Goal: Obtain resource: Download file/media

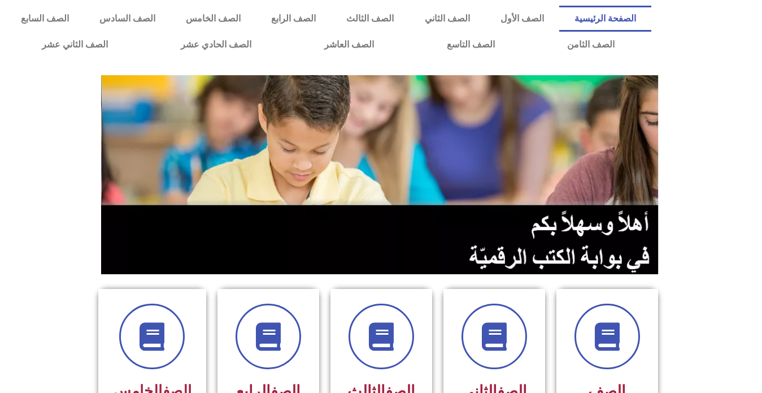
scroll to position [339, 0]
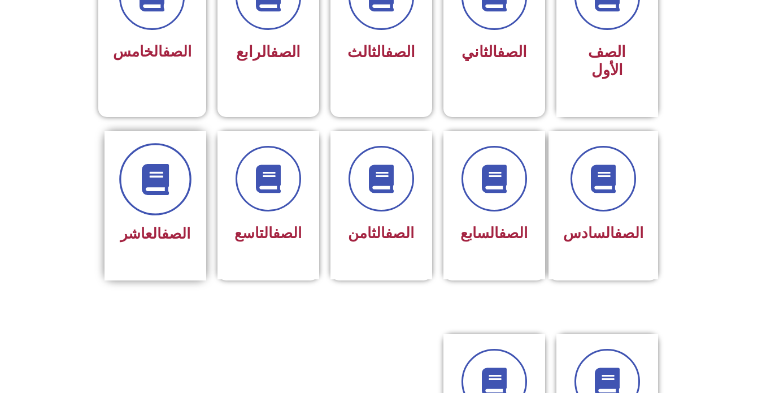
click at [153, 176] on span at bounding box center [155, 179] width 72 height 72
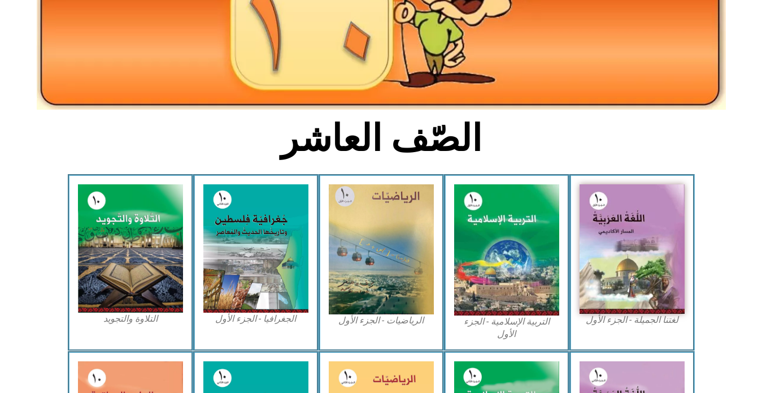
scroll to position [169, 0]
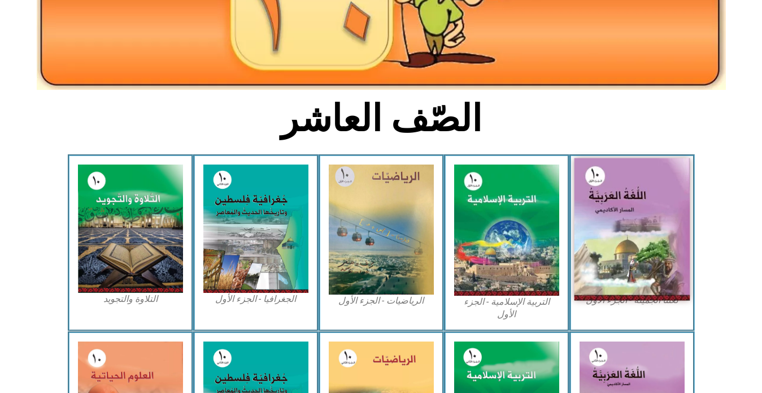
click at [605, 231] on img at bounding box center [632, 229] width 116 height 142
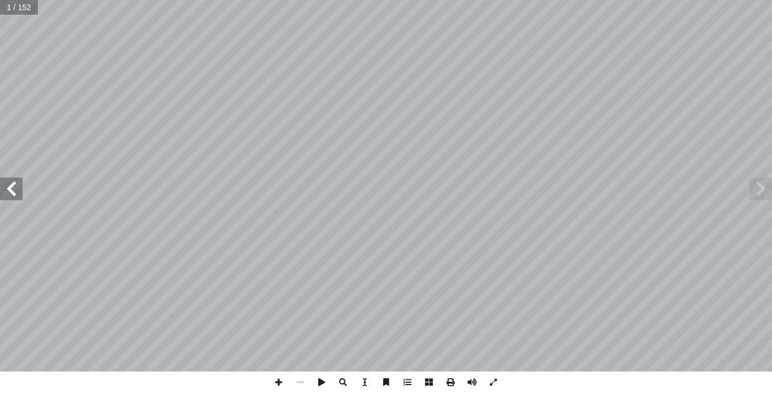
click at [20, 192] on span at bounding box center [11, 188] width 23 height 23
click at [20, 191] on span at bounding box center [11, 188] width 23 height 23
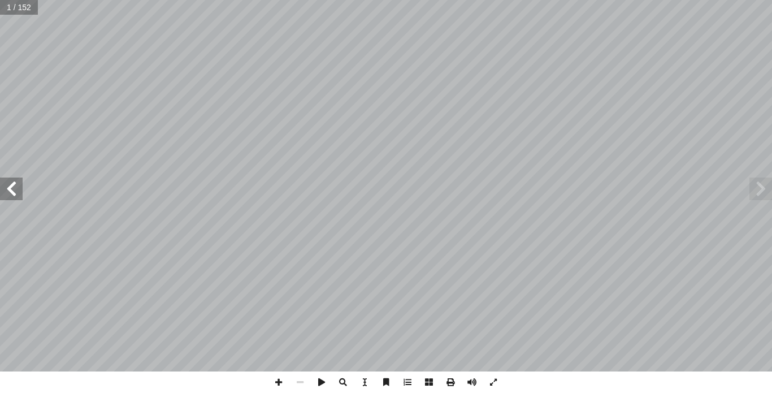
click at [20, 191] on span at bounding box center [11, 188] width 23 height 23
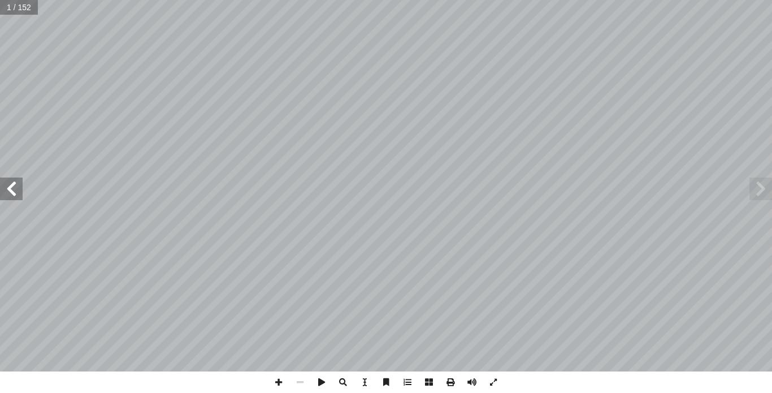
click at [20, 191] on span at bounding box center [11, 188] width 23 height 23
click at [21, 189] on span at bounding box center [11, 188] width 23 height 23
click at [11, 191] on span at bounding box center [11, 188] width 23 height 23
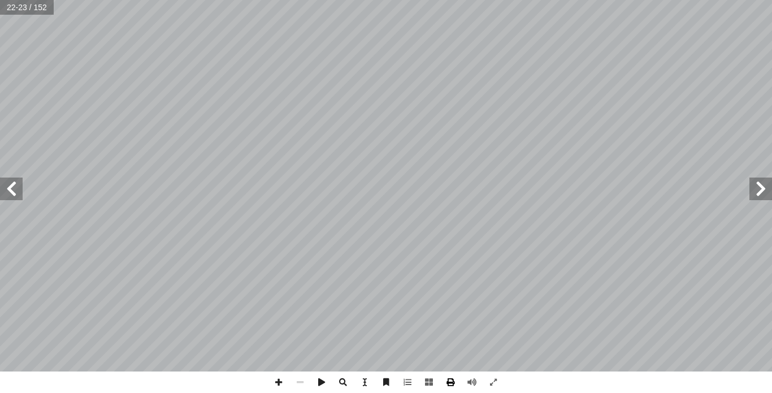
click at [449, 385] on span at bounding box center [449, 381] width 21 height 21
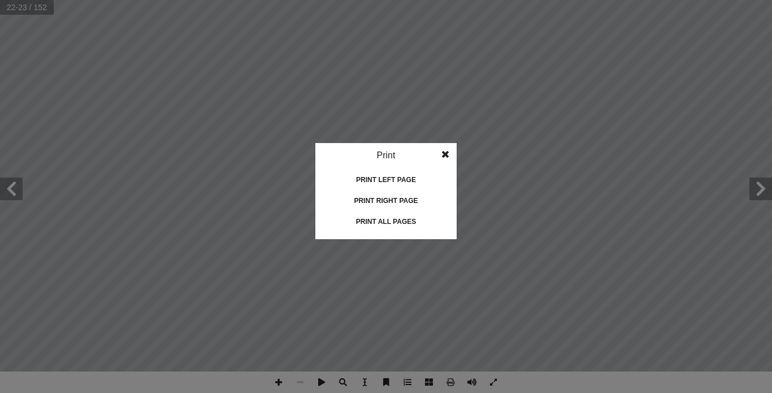
click at [376, 223] on div "Print all pages" at bounding box center [385, 221] width 113 height 18
